Goal: Information Seeking & Learning: Learn about a topic

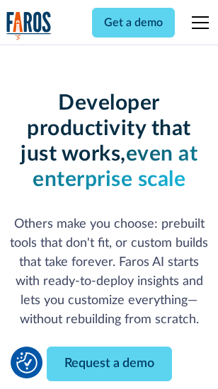
scroll to position [169, 0]
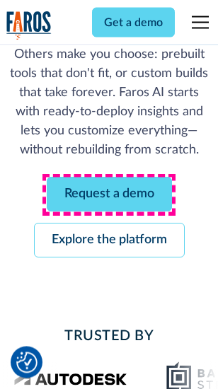
click at [109, 195] on link "Request a demo" at bounding box center [109, 195] width 125 height 35
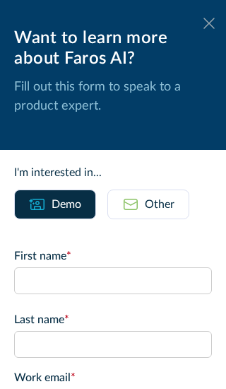
click at [204, 23] on icon at bounding box center [209, 23] width 11 height 11
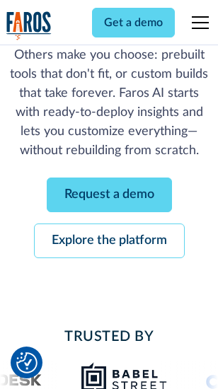
scroll to position [215, 0]
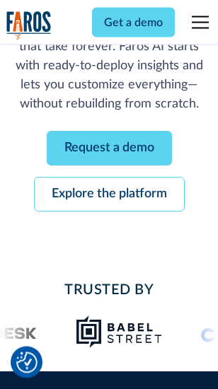
click at [109, 195] on link "Explore the platform" at bounding box center [109, 195] width 151 height 35
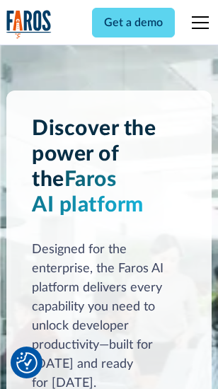
scroll to position [10779, 0]
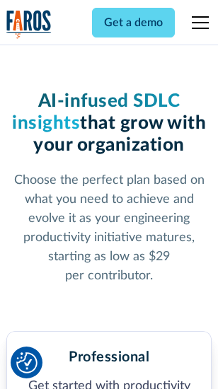
scroll to position [2221, 0]
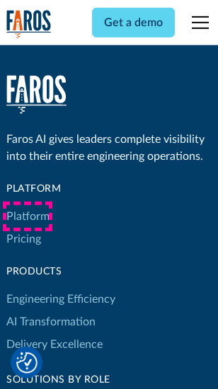
click at [28, 217] on link "Platform" at bounding box center [27, 216] width 43 height 23
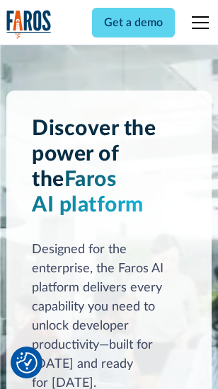
scroll to position [11233, 0]
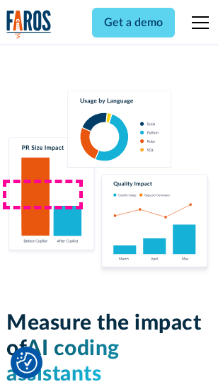
scroll to position [8834, 0]
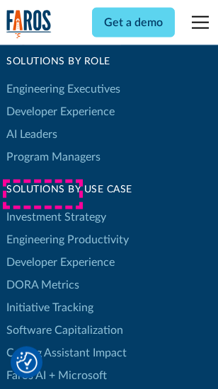
click at [42, 274] on link "DORA Metrics" at bounding box center [42, 285] width 73 height 23
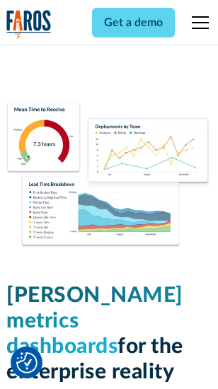
scroll to position [6265, 0]
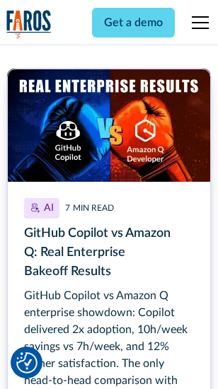
scroll to position [6400, 0]
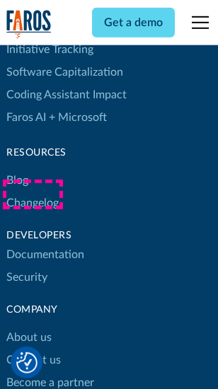
click at [33, 195] on link "Changelog" at bounding box center [32, 203] width 52 height 23
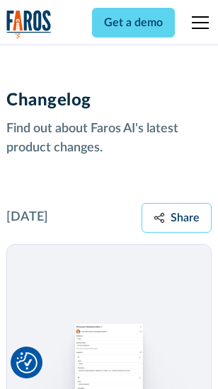
scroll to position [17352, 0]
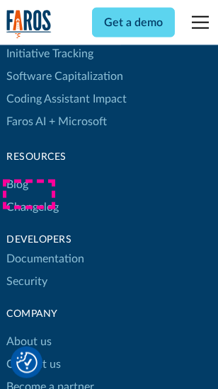
click at [28, 330] on link "About us" at bounding box center [28, 341] width 45 height 23
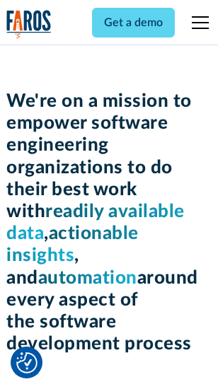
scroll to position [4894, 0]
